Goal: Information Seeking & Learning: Learn about a topic

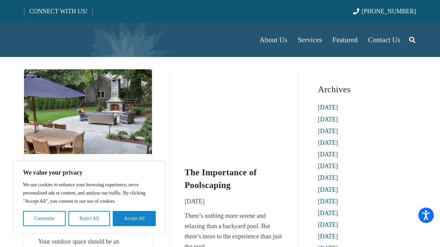
scroll to position [34, 0]
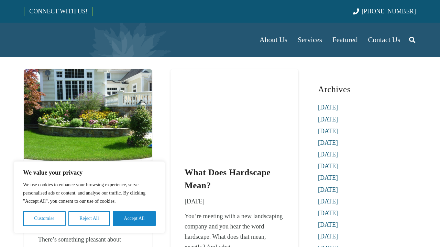
scroll to position [34, 0]
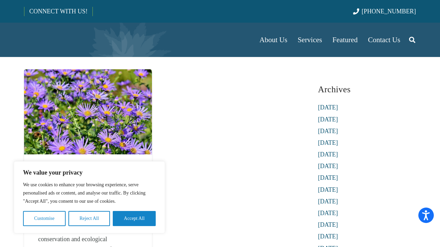
scroll to position [34, 0]
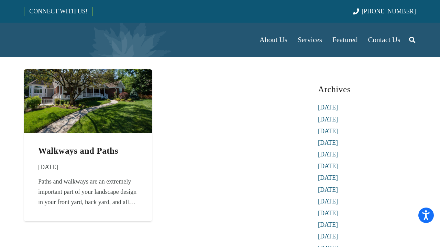
scroll to position [34, 0]
